Goal: Task Accomplishment & Management: Use online tool/utility

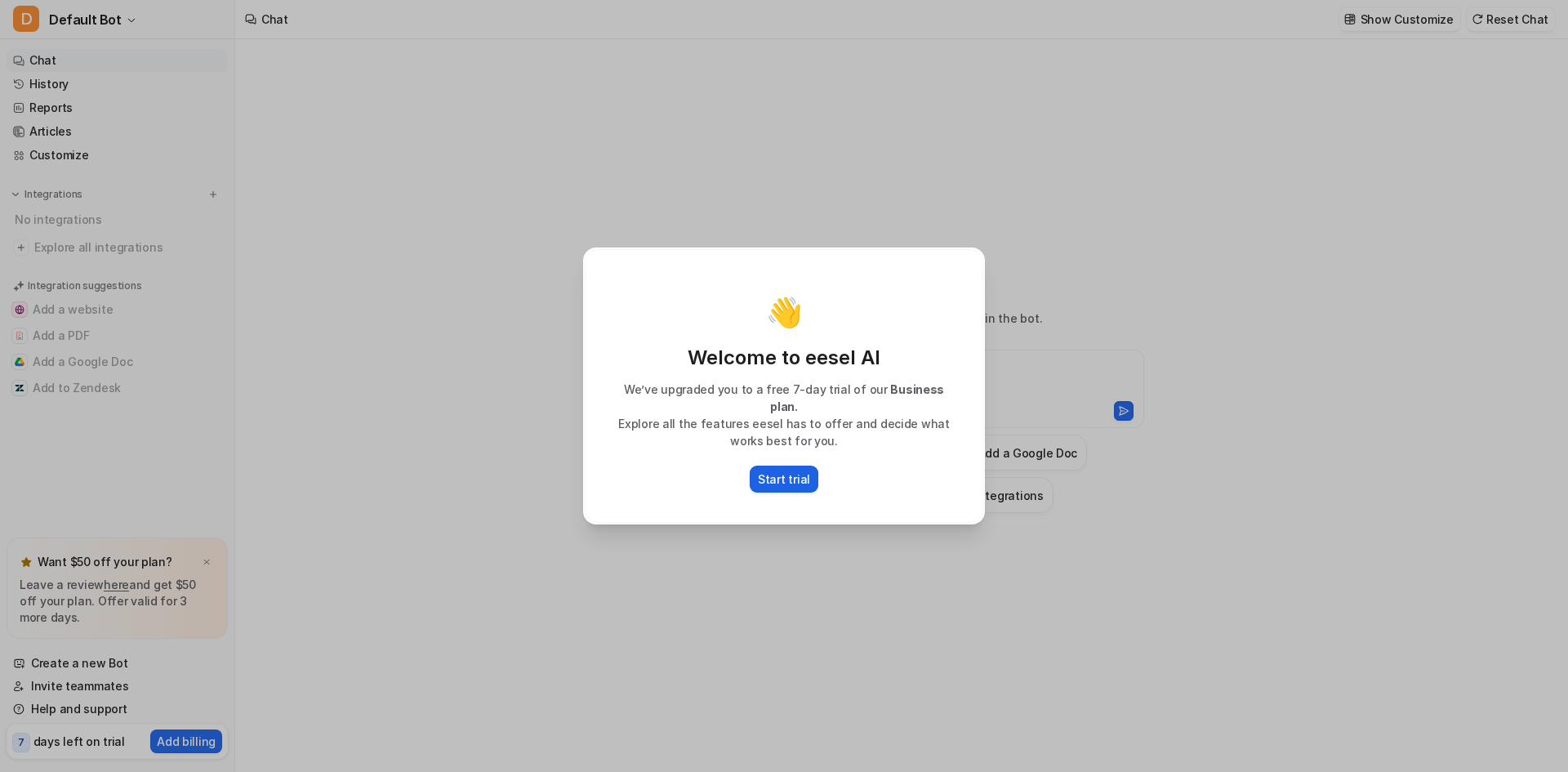
type textarea "**********"
click at [786, 474] on p "Start trial" at bounding box center [783, 478] width 52 height 17
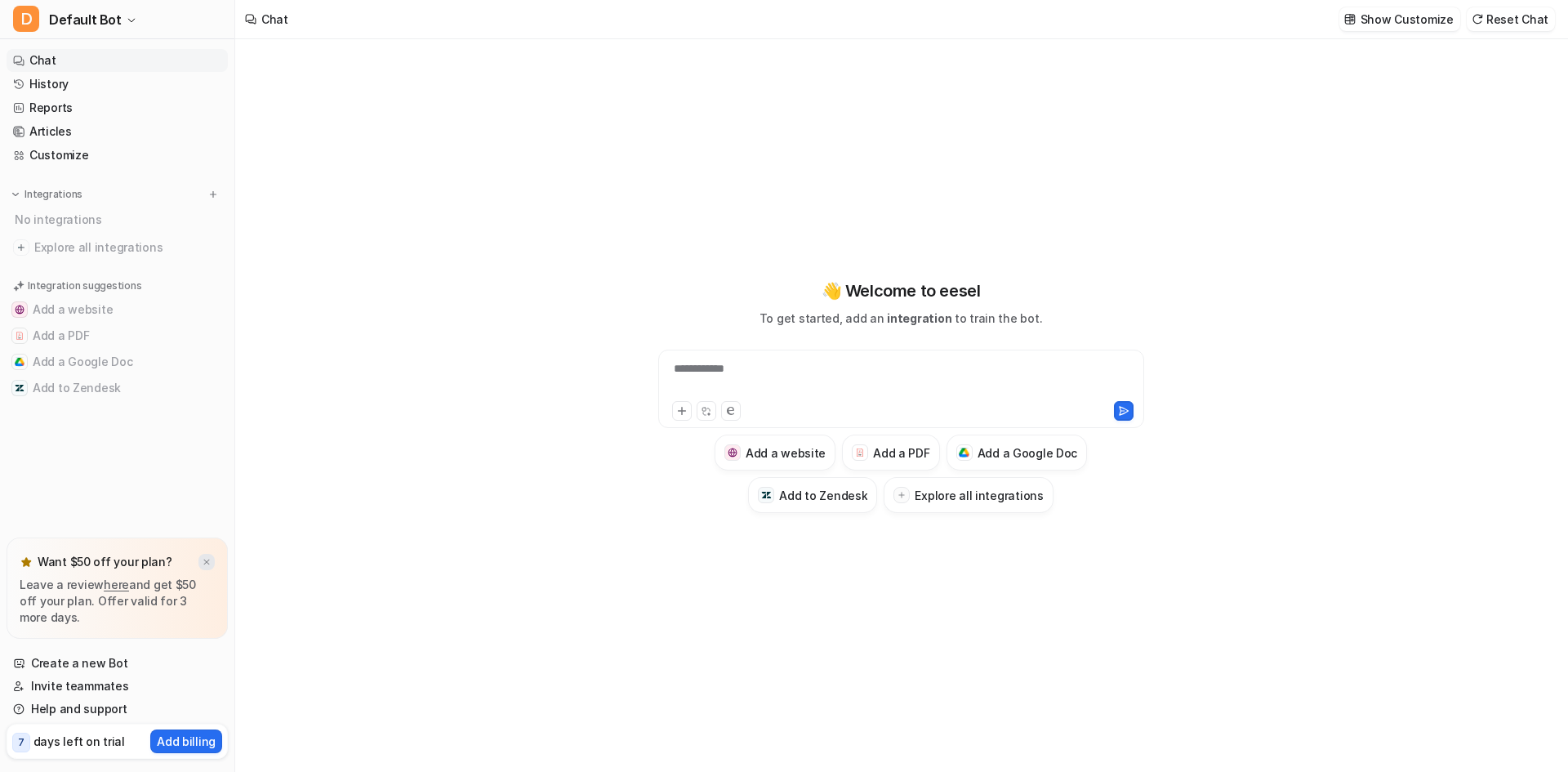
click at [210, 561] on img at bounding box center [206, 563] width 10 height 11
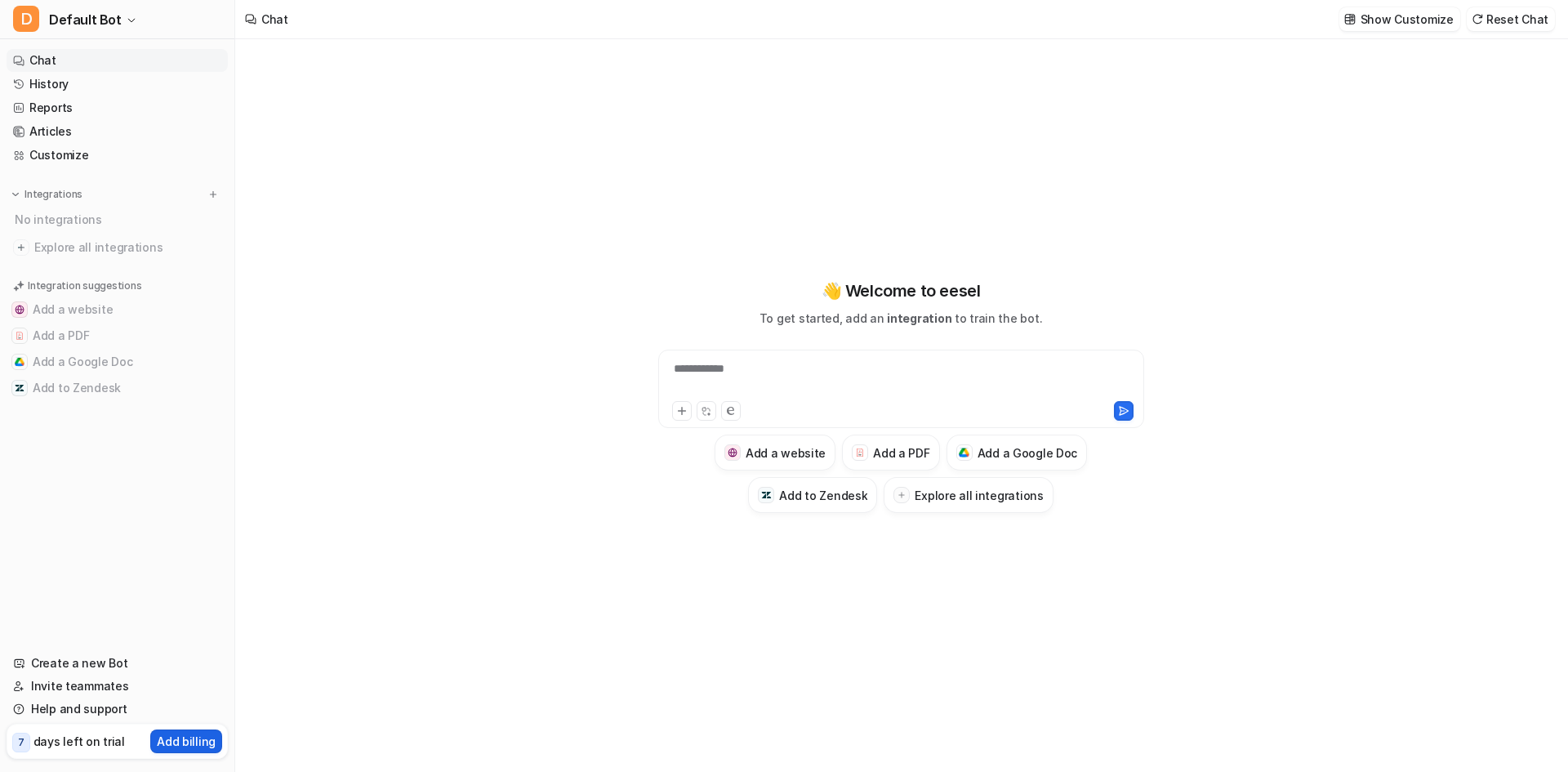
click at [189, 747] on p "Add billing" at bounding box center [186, 741] width 59 height 17
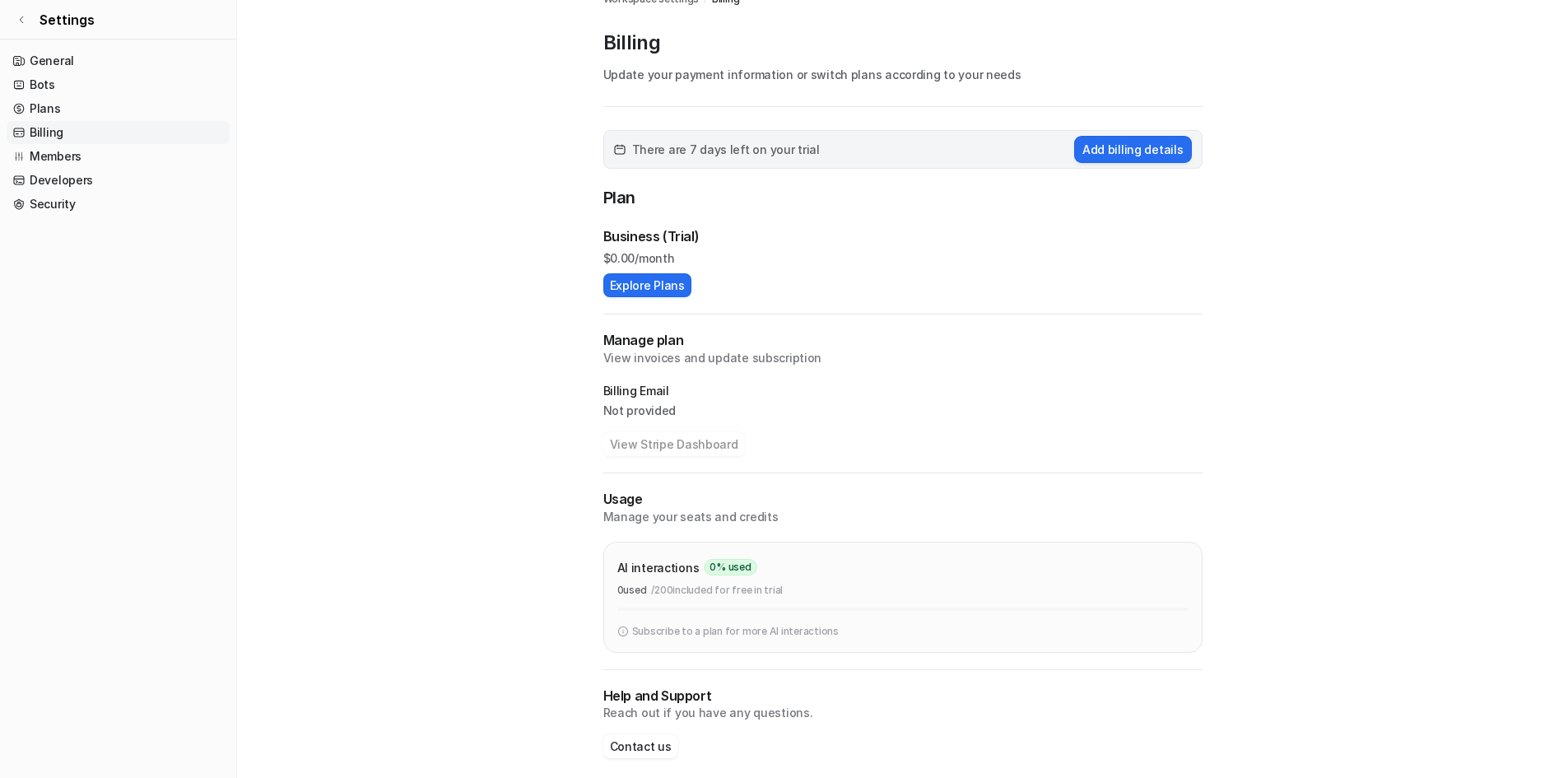
scroll to position [38, 0]
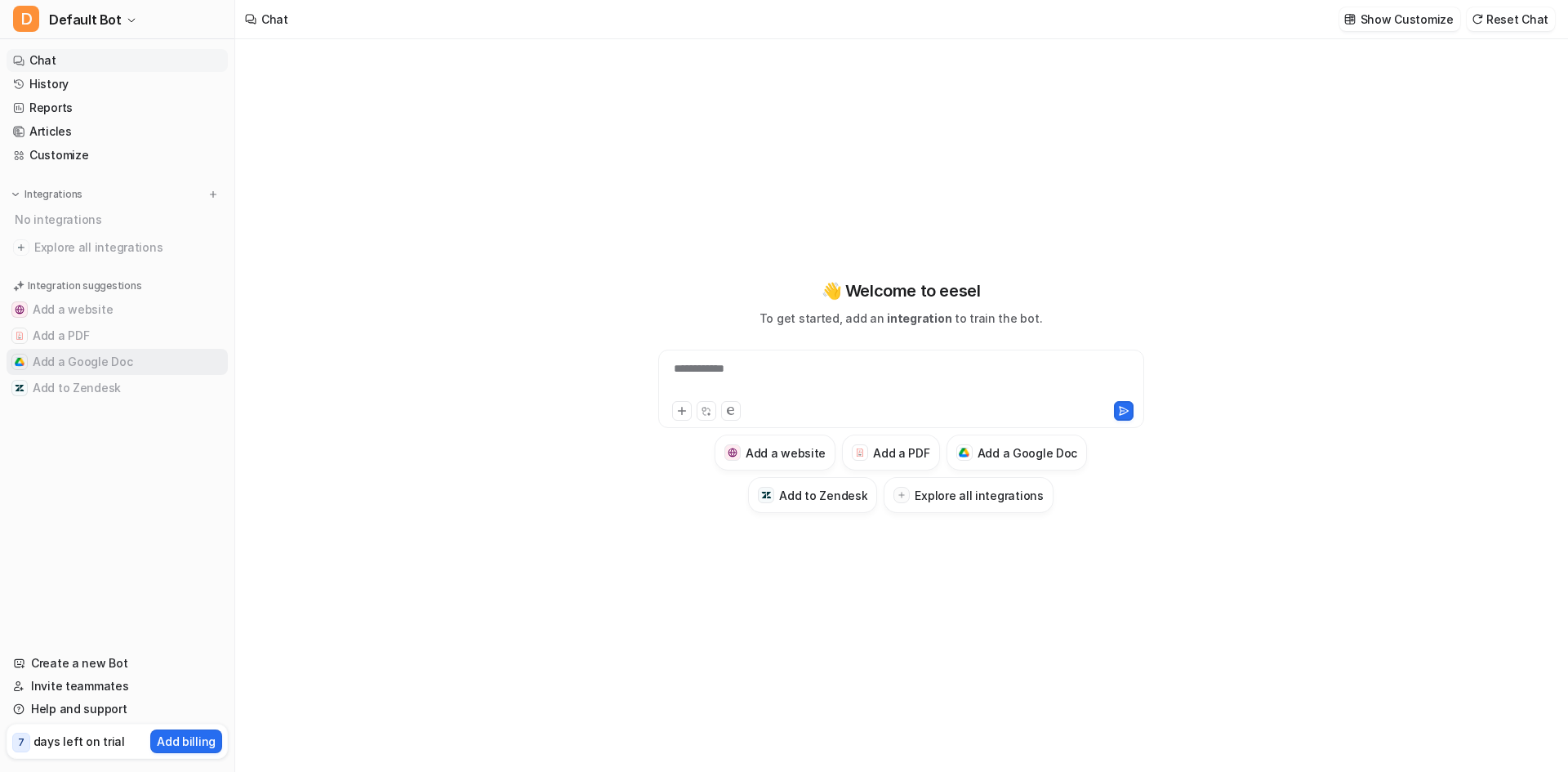
click at [95, 365] on button "Add a Google Doc" at bounding box center [116, 362] width 221 height 26
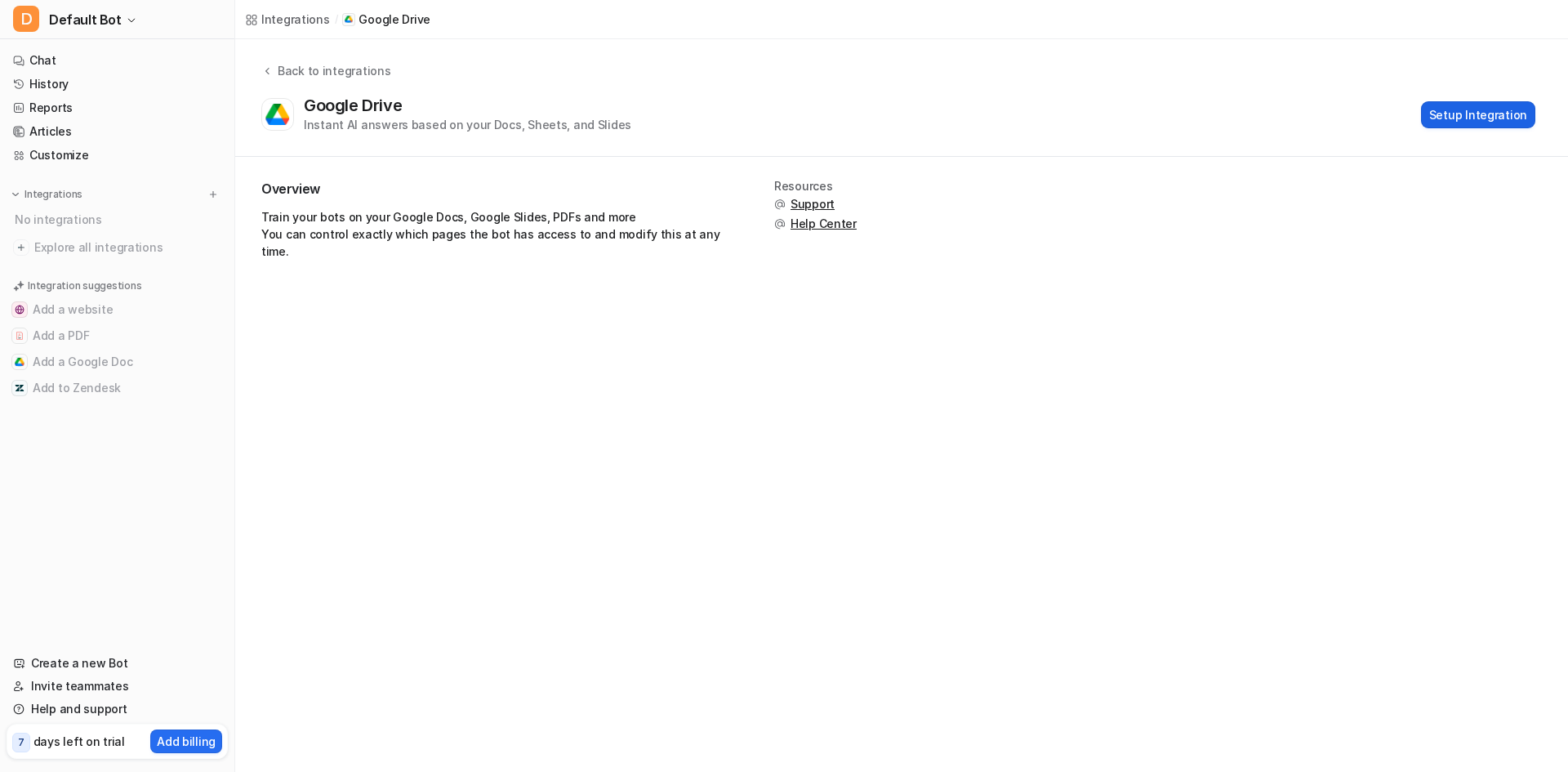
click at [1476, 108] on button "Setup Integration" at bounding box center [1479, 115] width 115 height 27
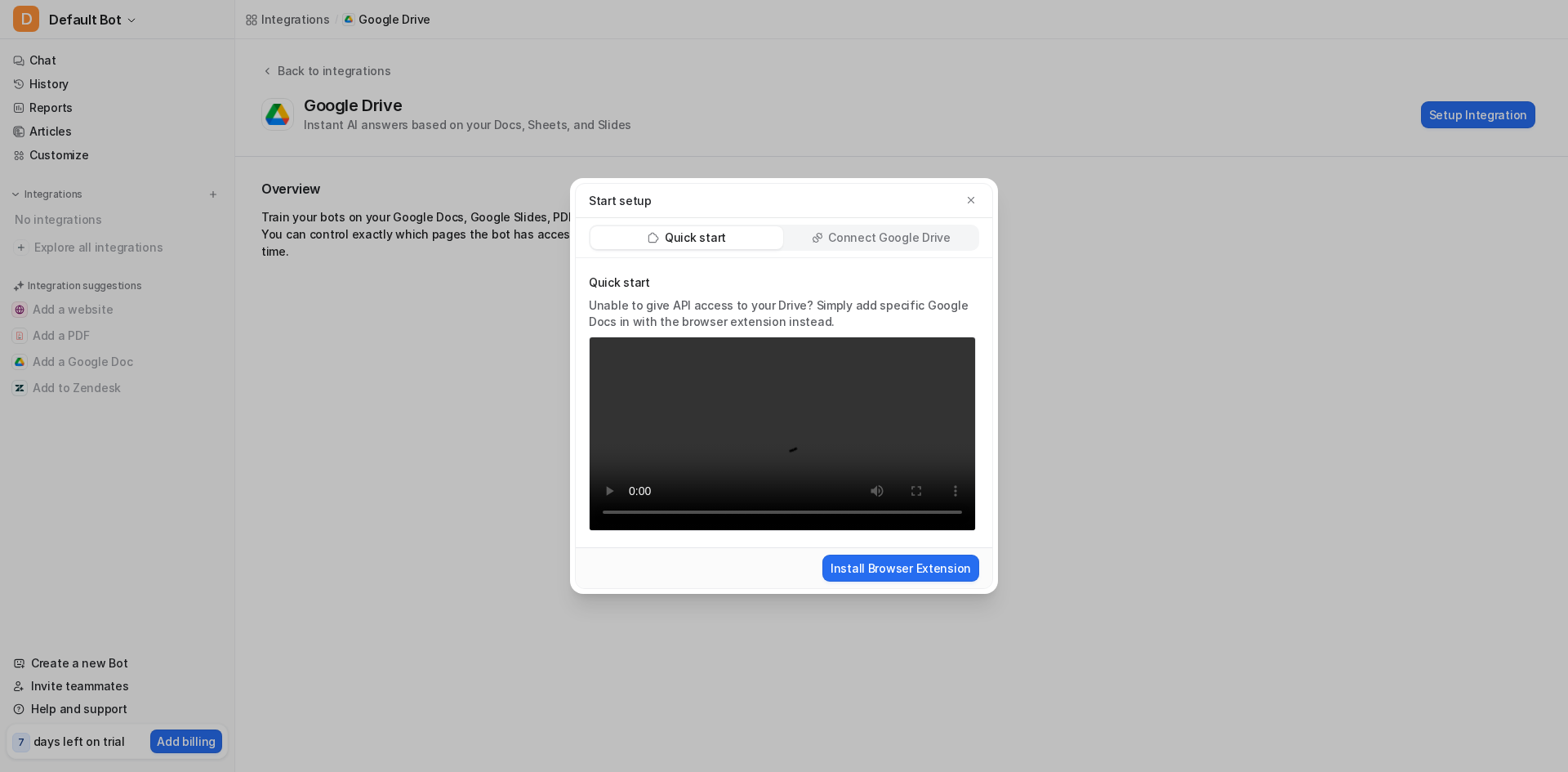
click at [879, 229] on p "Connect Google Drive" at bounding box center [889, 237] width 122 height 17
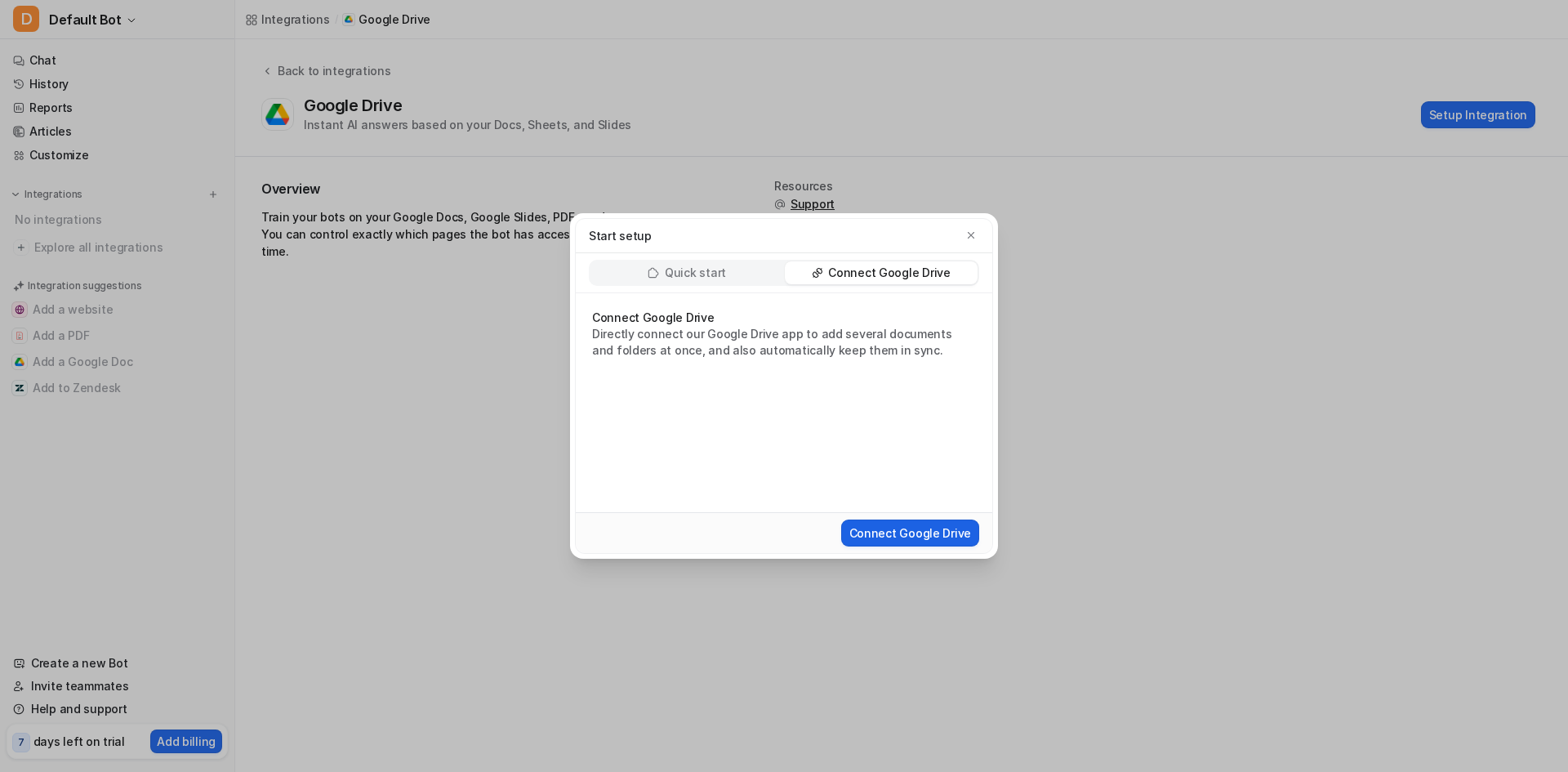
click at [901, 530] on button "Connect Google Drive" at bounding box center [910, 533] width 138 height 27
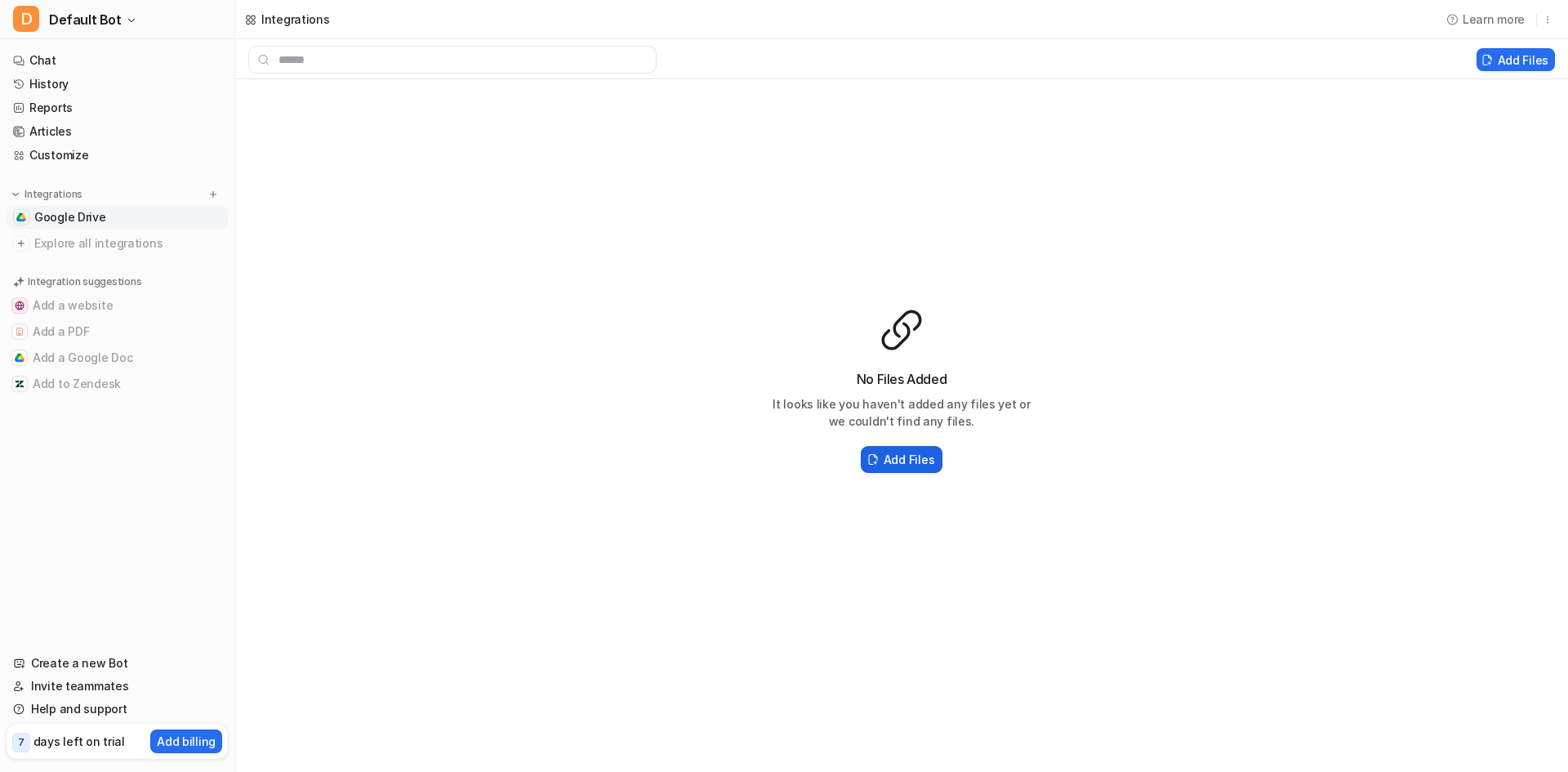
click at [921, 467] on h2 "Add Files" at bounding box center [908, 459] width 50 height 17
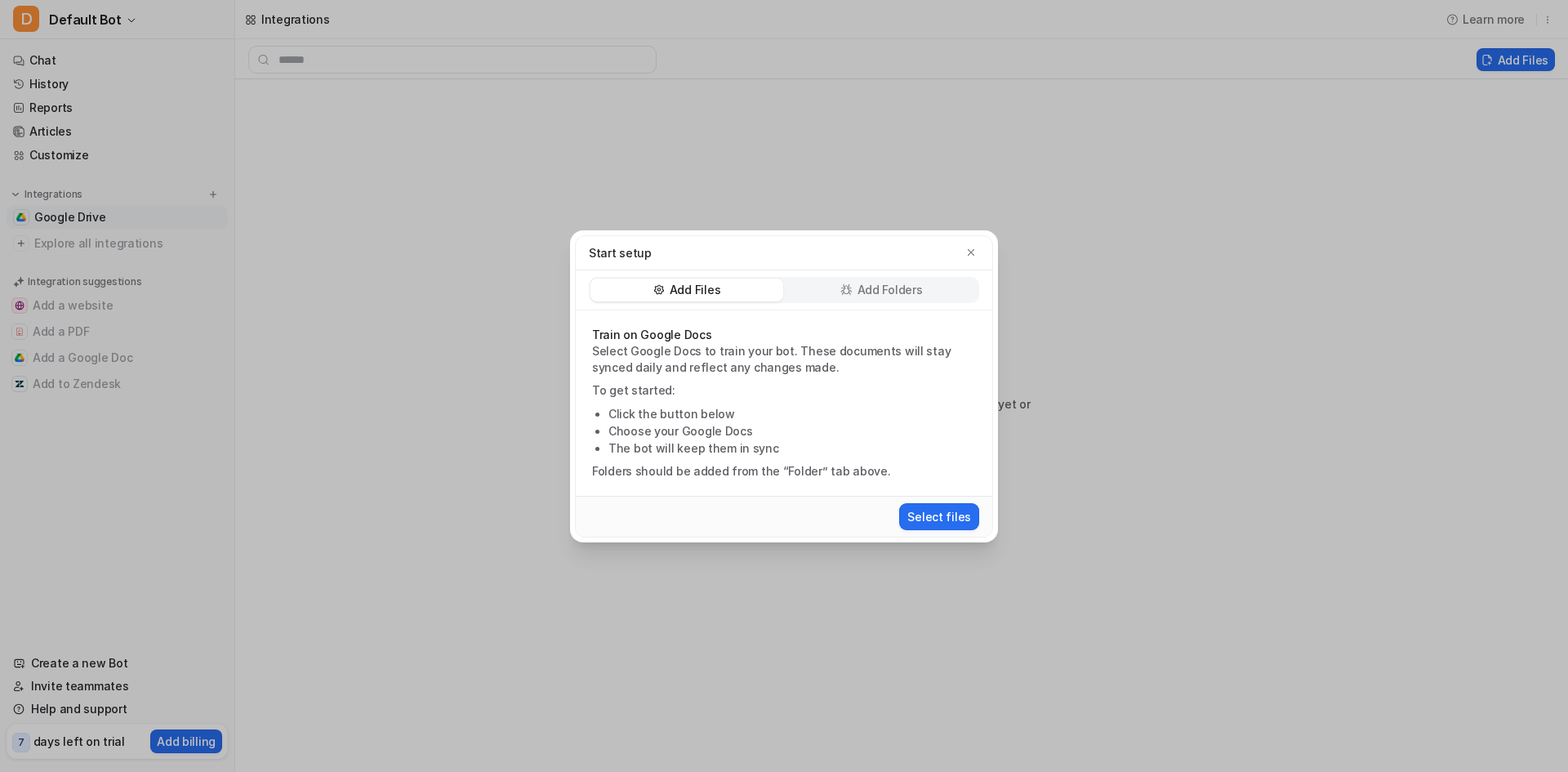
click at [857, 293] on p "Add Folders" at bounding box center [890, 290] width 65 height 17
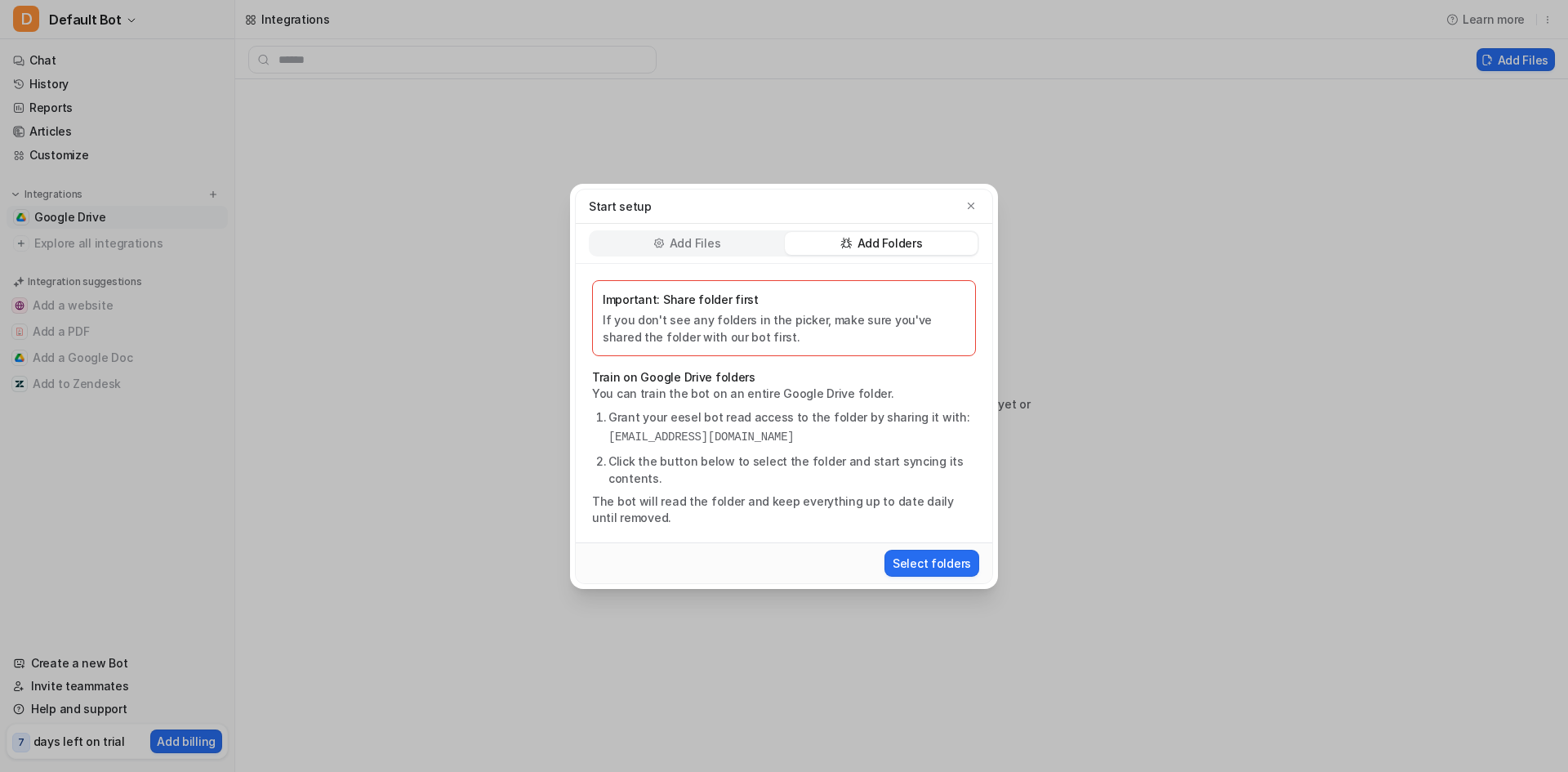
drag, startPoint x: 866, startPoint y: 439, endPoint x: 597, endPoint y: 437, distance: 269.0
click at [597, 437] on ol "Grant your eesel bot read access to the folder by sharing it with: eesel-ai@ees…" at bounding box center [783, 447] width 384 height 79
copy pre "eesel-ai@eesel-ai.iam.gserviceaccount.com"
click at [1009, 536] on div "Start setup Add Files Add Folders Important: Share folder first If you don't se…" at bounding box center [784, 386] width 454 height 772
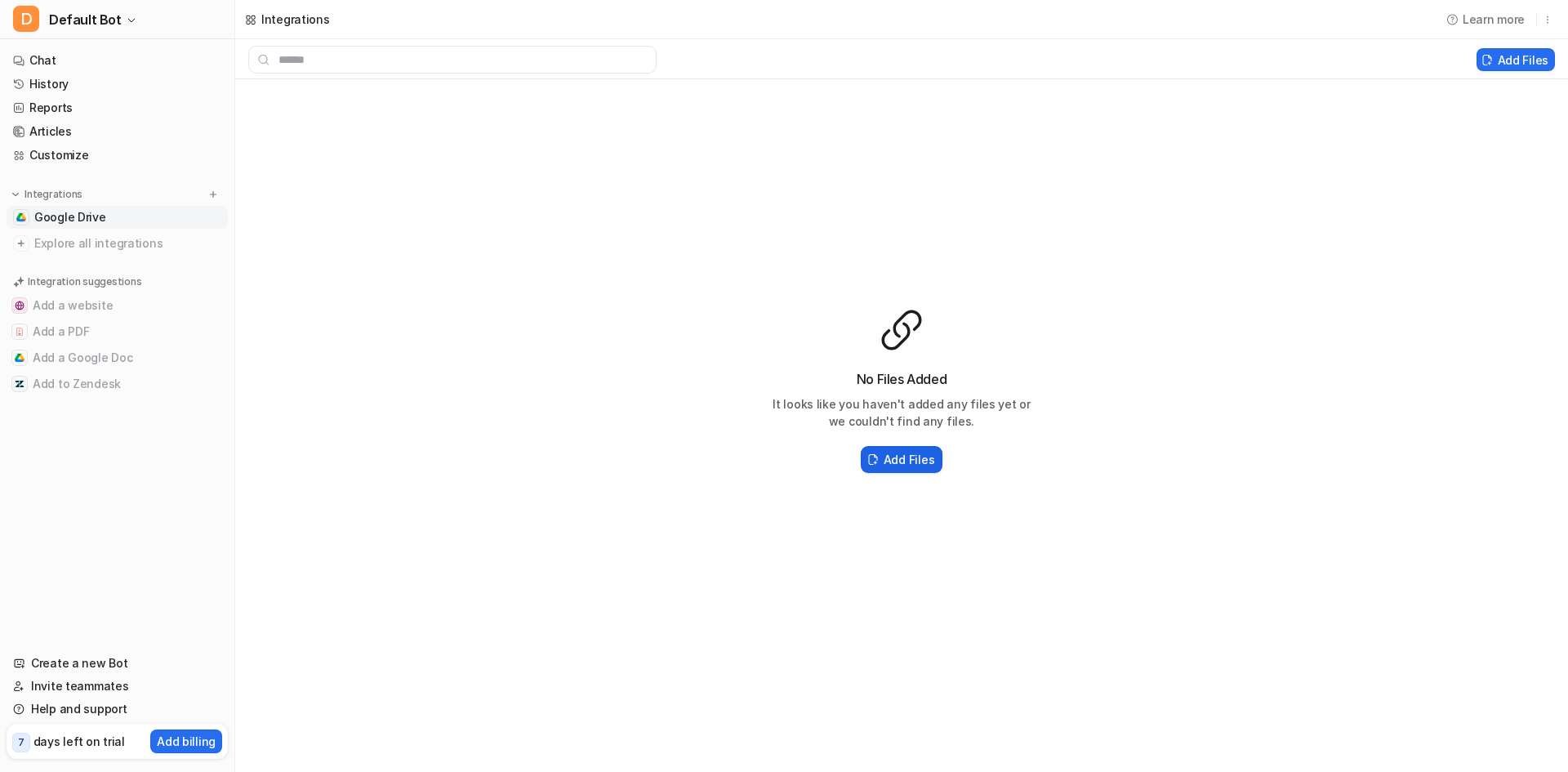
click at [918, 458] on h2 "Add Files" at bounding box center [908, 459] width 50 height 17
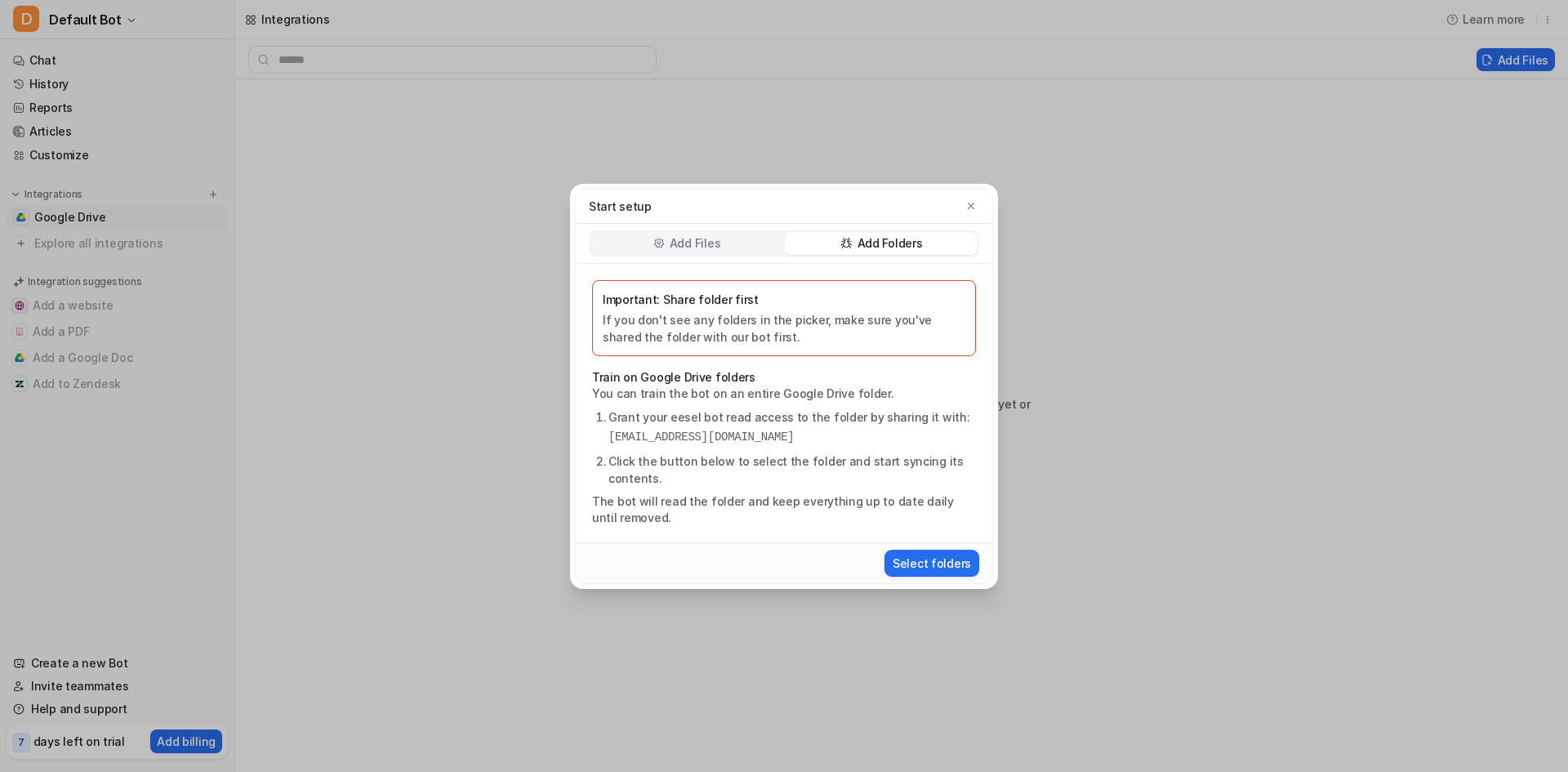
click at [713, 247] on p "Add Files" at bounding box center [694, 244] width 50 height 17
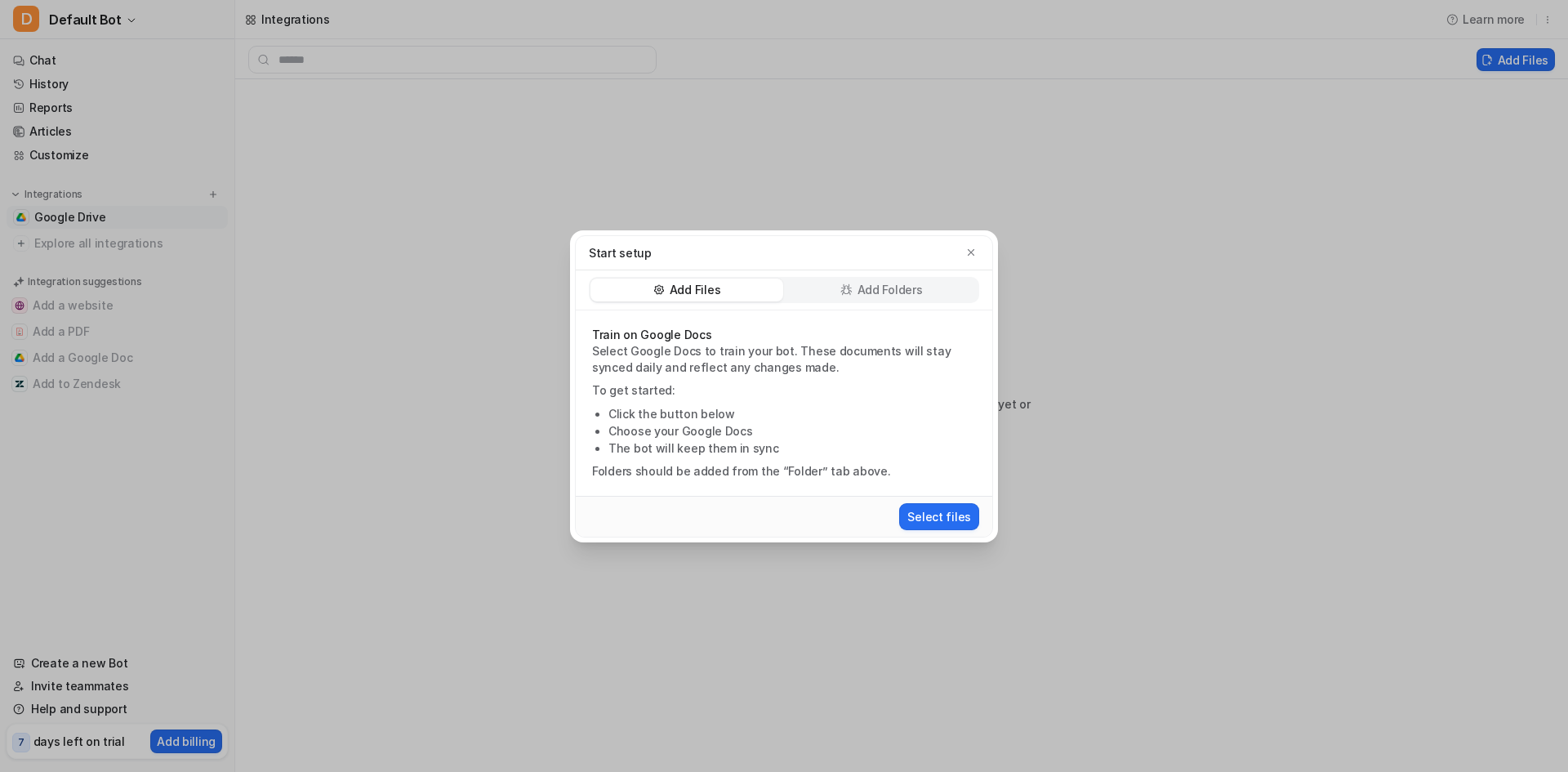
click at [897, 290] on p "Add Folders" at bounding box center [890, 290] width 65 height 17
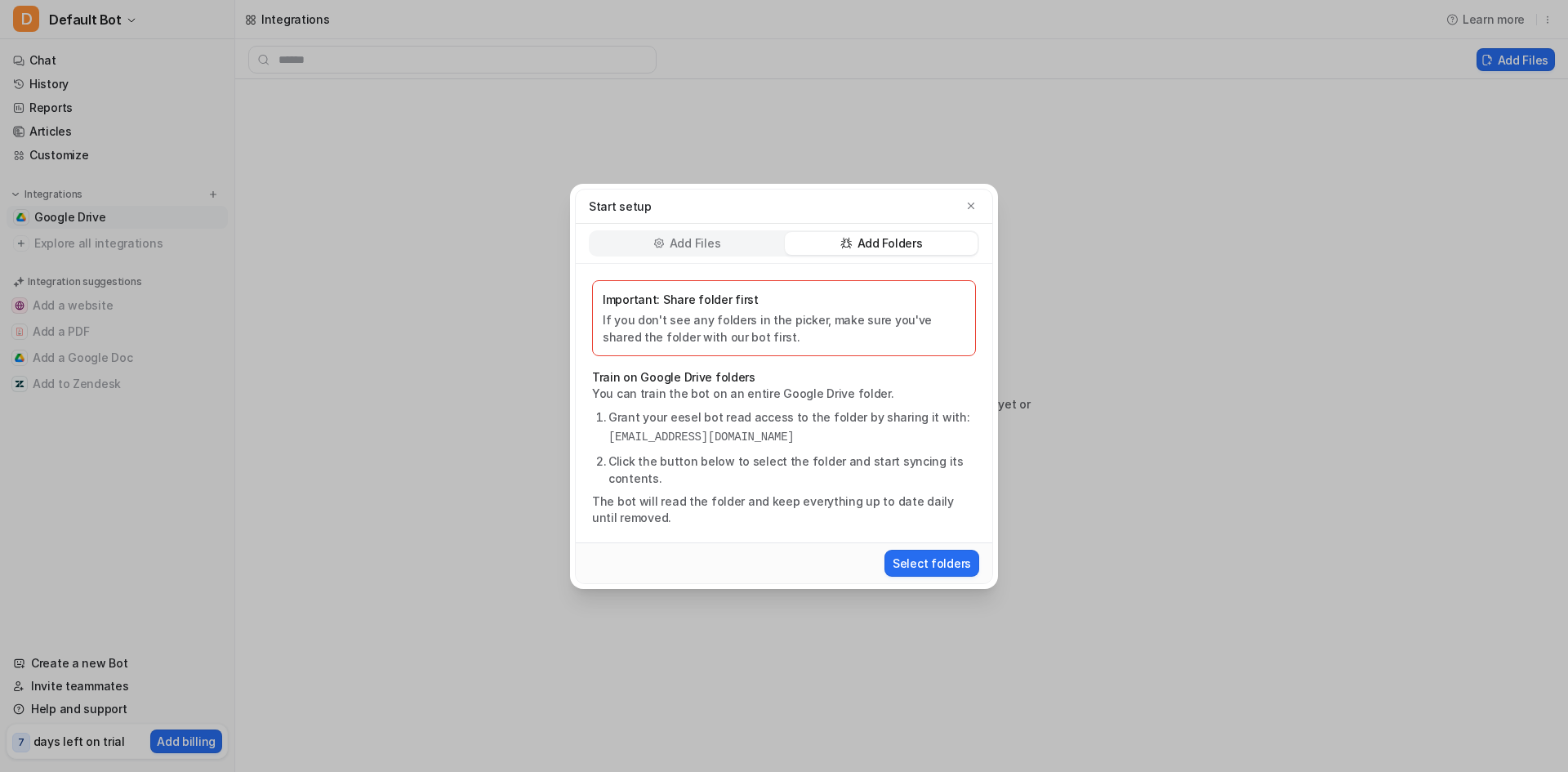
click at [661, 332] on p "If you don't see any folders in the picker, make sure you've shared the folder …" at bounding box center [783, 328] width 362 height 34
click at [928, 562] on button "Select folders" at bounding box center [931, 563] width 94 height 27
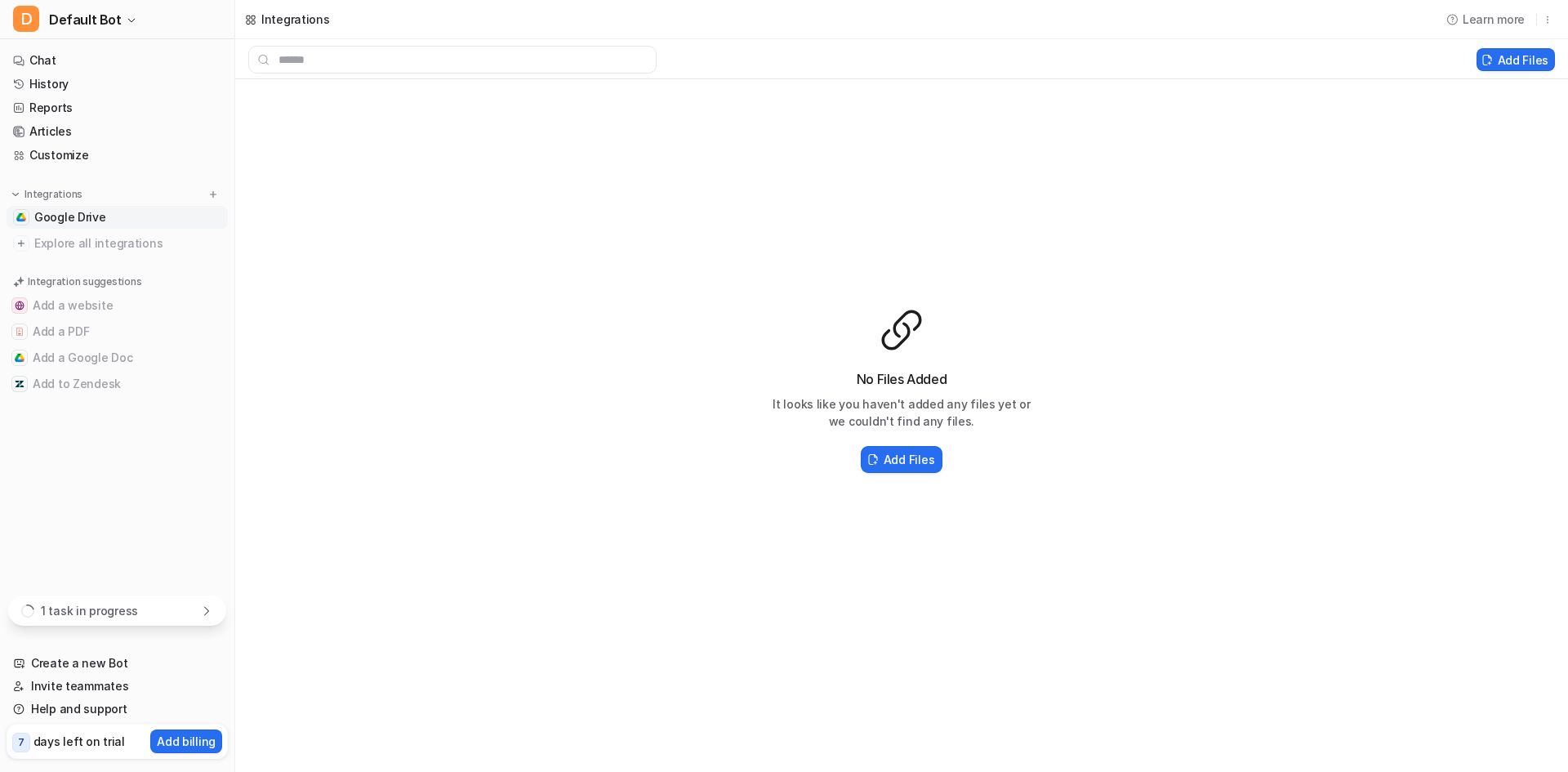
click at [211, 604] on icon at bounding box center [206, 611] width 13 height 13
click at [98, 215] on span "Google Drive" at bounding box center [71, 217] width 72 height 17
click at [891, 462] on h2 "Add Files" at bounding box center [908, 459] width 50 height 17
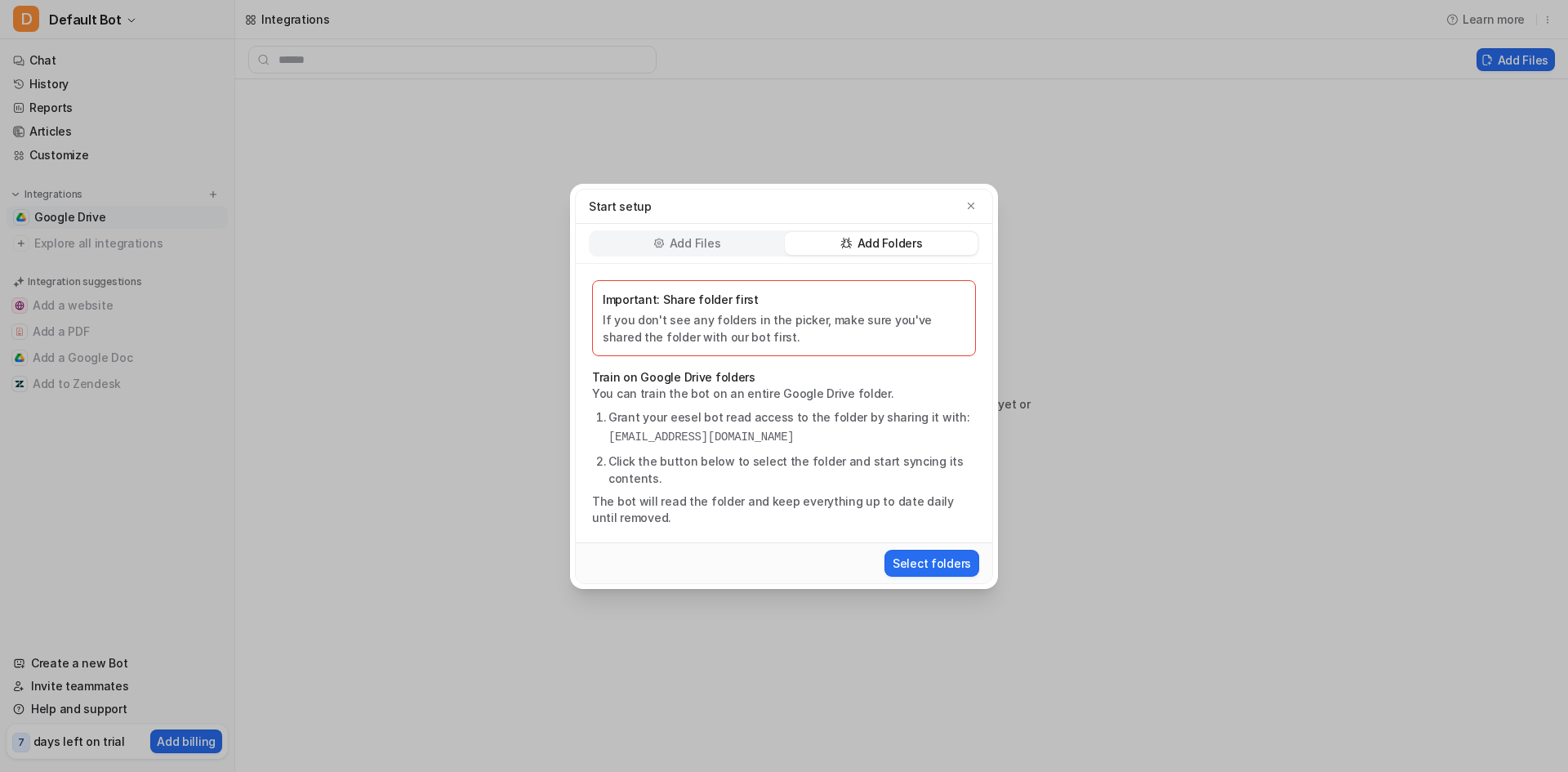
click at [880, 246] on p "Add Folders" at bounding box center [890, 244] width 65 height 17
click at [918, 558] on button "Select folders" at bounding box center [931, 563] width 94 height 27
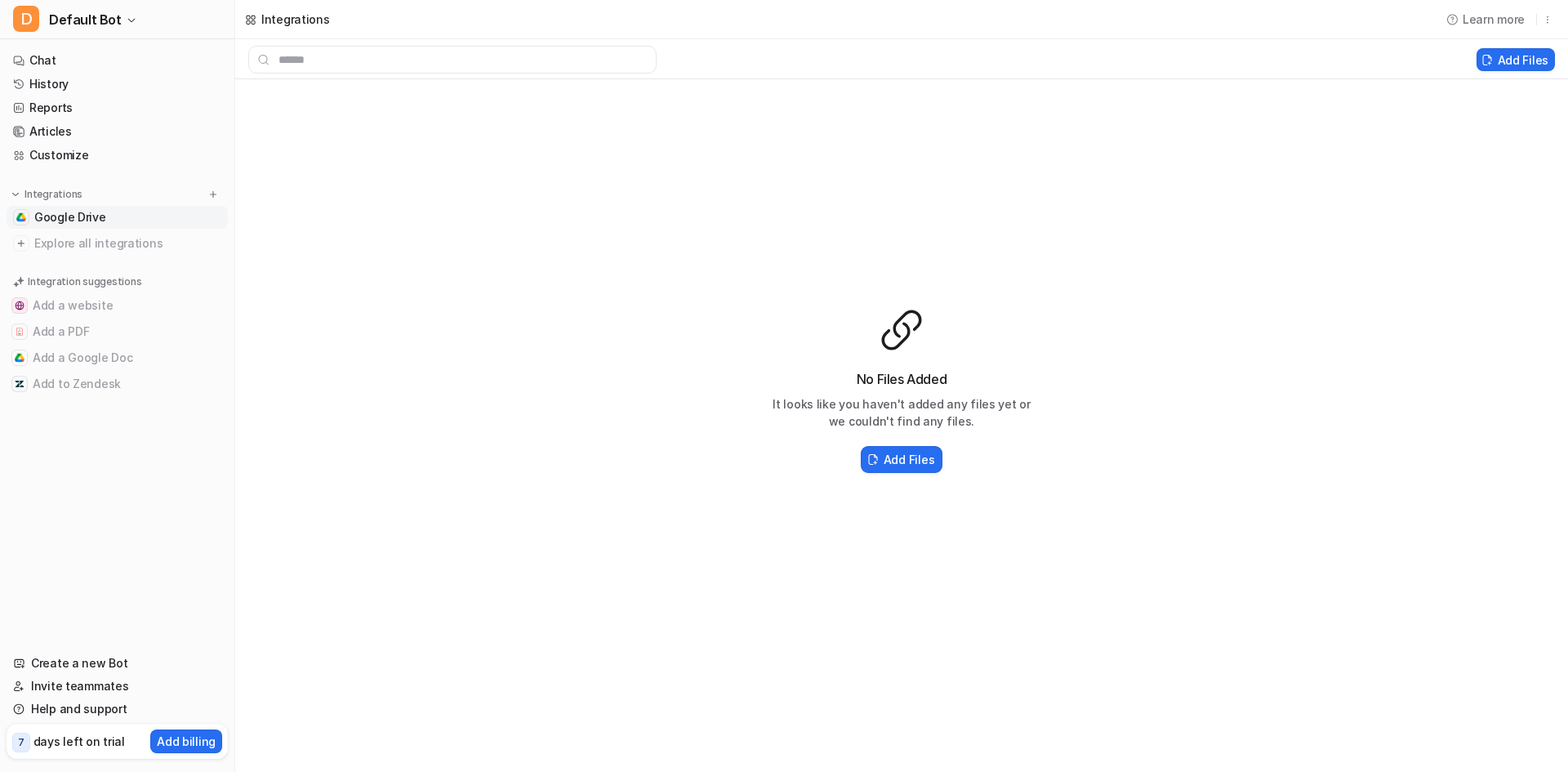
click at [895, 240] on div "No Files Added It looks like you haven't added any files yet or we couldn't fin…" at bounding box center [901, 392] width 1333 height 626
